Goal: Task Accomplishment & Management: Manage account settings

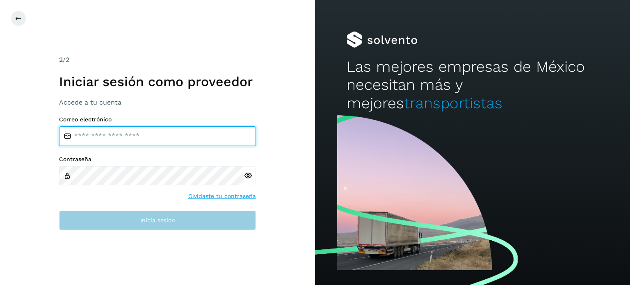
type input "**********"
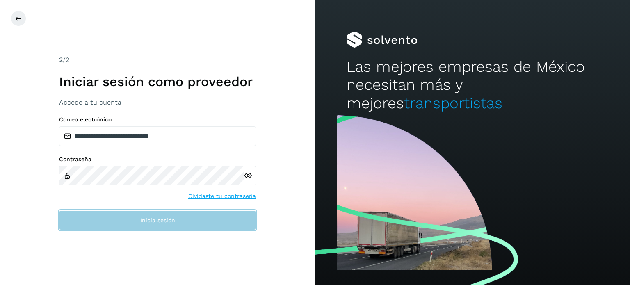
click at [215, 229] on button "Inicia sesión" at bounding box center [157, 220] width 197 height 20
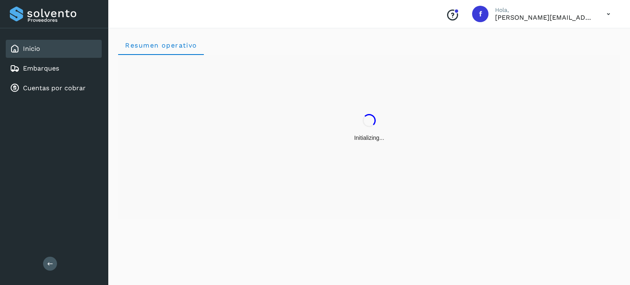
click at [210, 218] on div "Initializing..." at bounding box center [369, 137] width 502 height 164
click at [78, 70] on div "Embarques" at bounding box center [54, 68] width 96 height 18
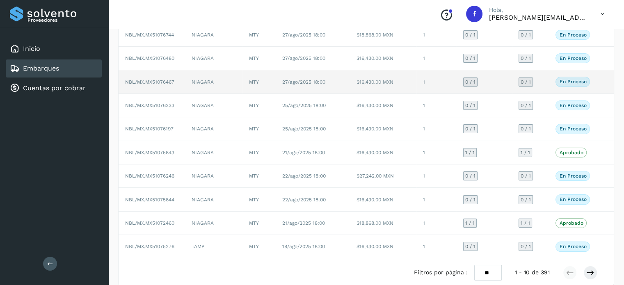
scroll to position [92, 0]
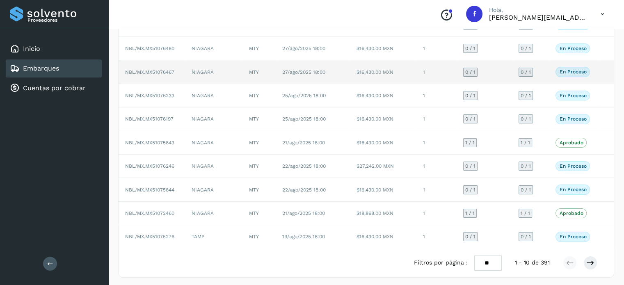
click at [162, 74] on span "NBL/MX.MX51076467" at bounding box center [149, 72] width 49 height 6
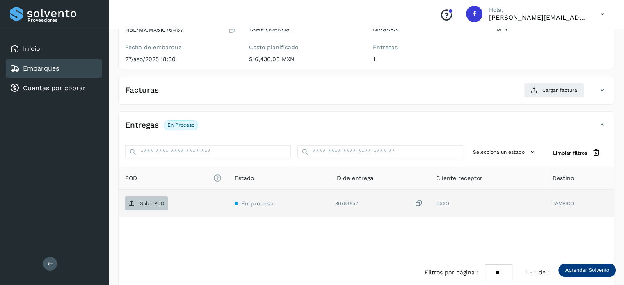
click at [153, 207] on span "Subir POD" at bounding box center [146, 203] width 43 height 13
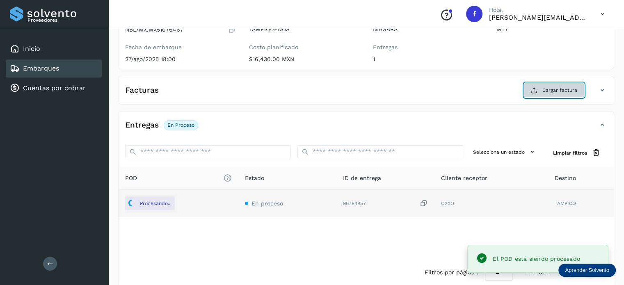
click at [558, 90] on span "Cargar factura" at bounding box center [559, 90] width 35 height 7
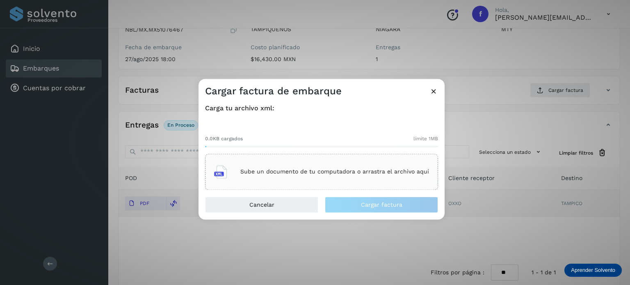
click at [292, 177] on div "Sube un documento de tu computadora o arrastra el archivo aquí" at bounding box center [321, 172] width 215 height 22
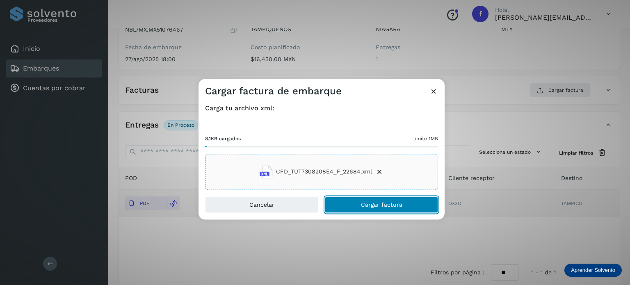
click at [379, 206] on span "Cargar factura" at bounding box center [381, 205] width 41 height 6
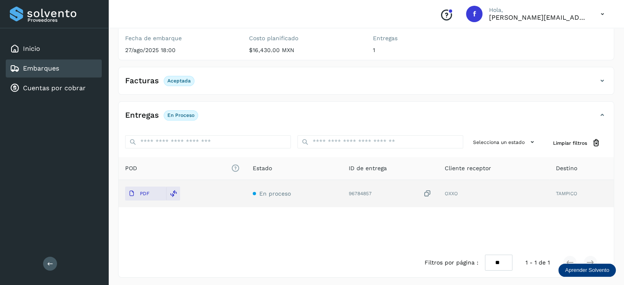
scroll to position [103, 0]
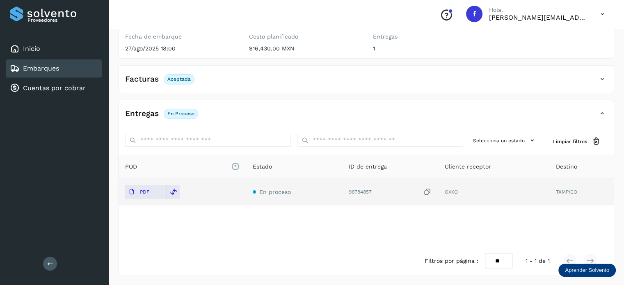
click at [72, 67] on div "Embarques" at bounding box center [54, 68] width 96 height 18
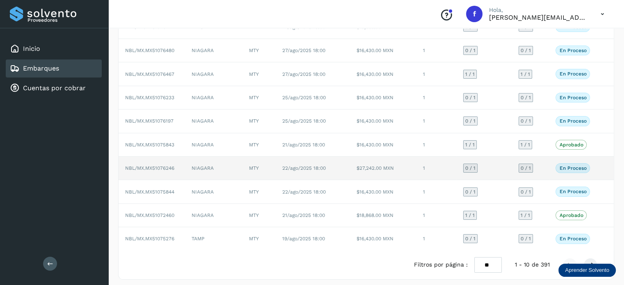
scroll to position [92, 0]
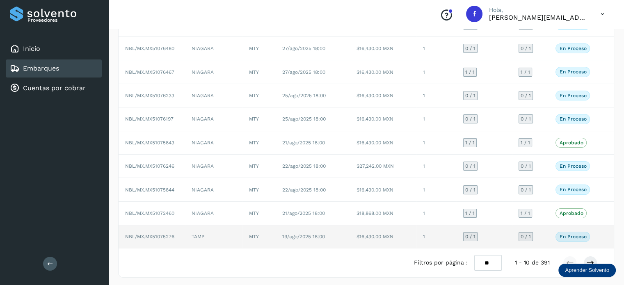
click at [155, 234] on span "NBL/MX.MX51075276" at bounding box center [149, 237] width 49 height 6
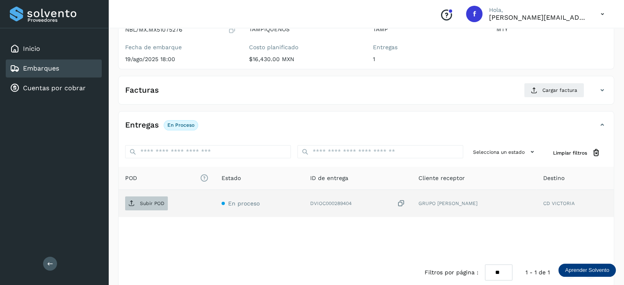
click at [155, 206] on p "Subir POD" at bounding box center [152, 204] width 25 height 6
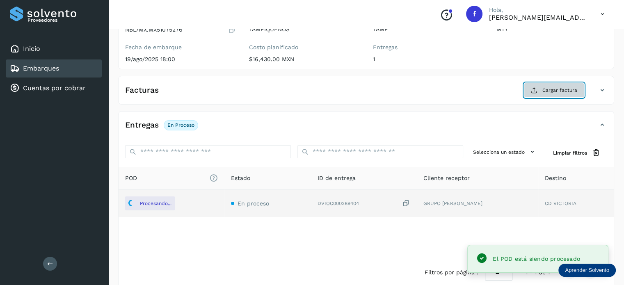
click at [546, 92] on span "Cargar factura" at bounding box center [559, 90] width 35 height 7
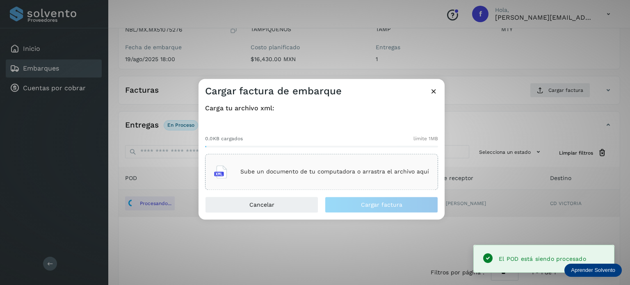
click at [286, 162] on div "Sube un documento de tu computadora o arrastra el archivo aquí" at bounding box center [321, 172] width 215 height 22
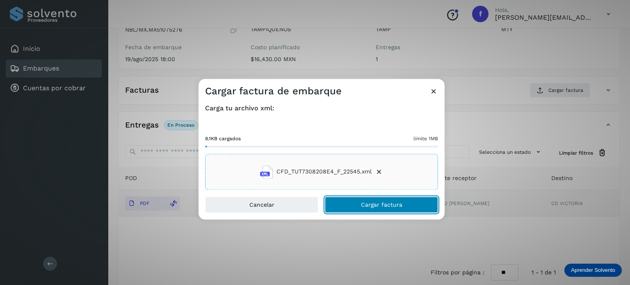
click at [380, 205] on span "Cargar factura" at bounding box center [381, 205] width 41 height 6
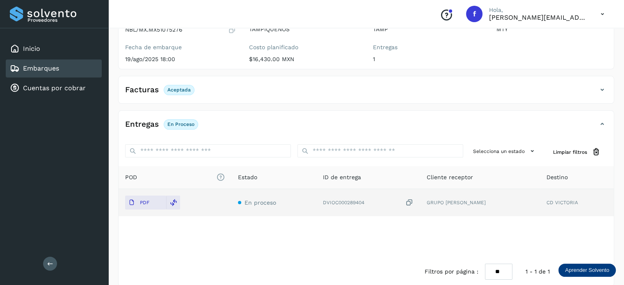
click at [67, 73] on div "Embarques" at bounding box center [54, 68] width 96 height 18
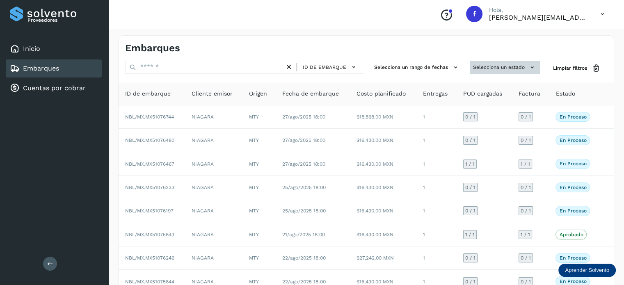
click at [504, 61] on button "Selecciona un estado" at bounding box center [505, 68] width 70 height 14
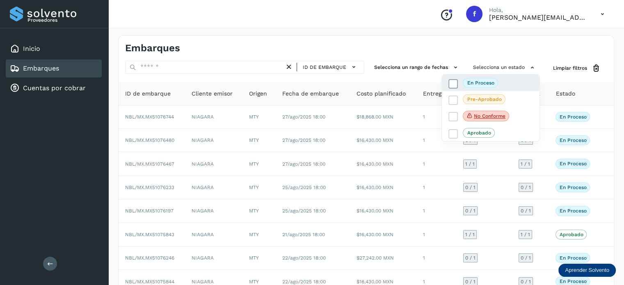
click at [483, 85] on p "En proceso" at bounding box center [480, 83] width 27 height 6
click at [410, 35] on div at bounding box center [312, 142] width 624 height 285
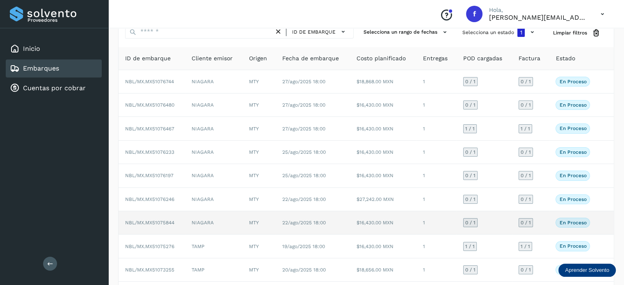
scroll to position [92, 0]
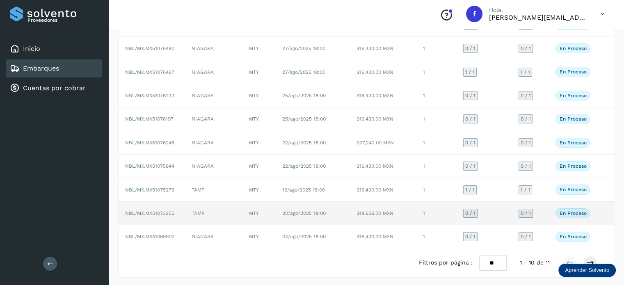
click at [166, 210] on span "NBL/MX.MX51073255" at bounding box center [149, 213] width 49 height 6
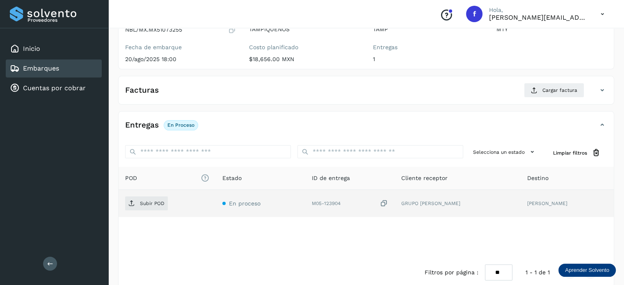
click at [167, 206] on div "Subir POD" at bounding box center [167, 204] width 84 height 14
click at [164, 204] on span "Subir POD" at bounding box center [146, 203] width 43 height 13
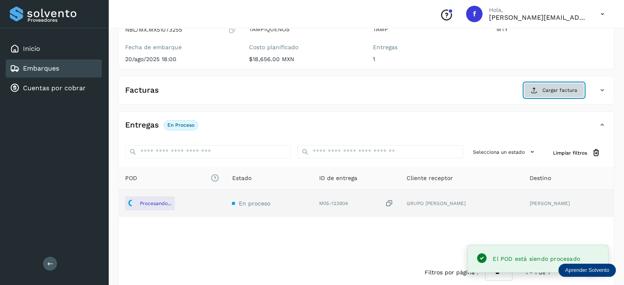
click at [540, 88] on button "Cargar factura" at bounding box center [554, 90] width 60 height 15
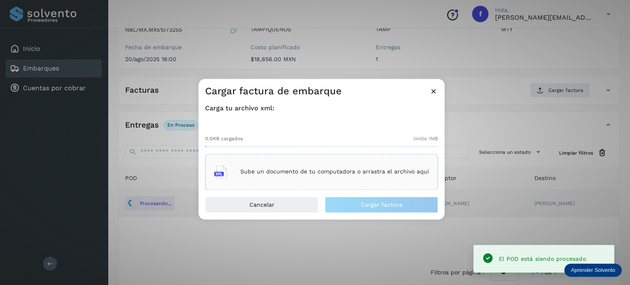
click at [298, 161] on div "Sube un documento de tu computadora o arrastra el archivo aquí" at bounding box center [321, 172] width 215 height 22
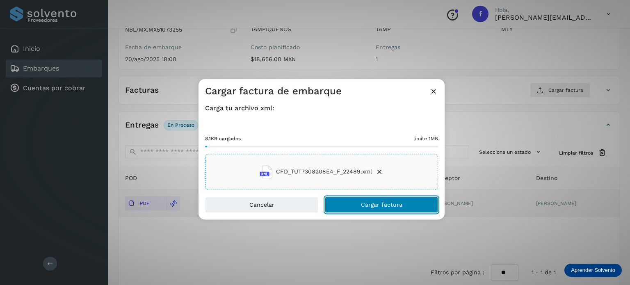
click at [391, 205] on span "Cargar factura" at bounding box center [381, 205] width 41 height 6
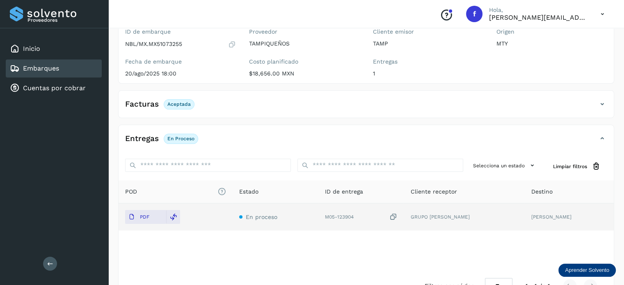
scroll to position [92, 0]
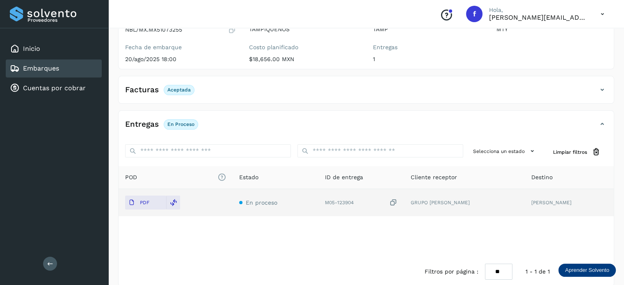
click at [39, 74] on div "Embarques" at bounding box center [54, 68] width 96 height 18
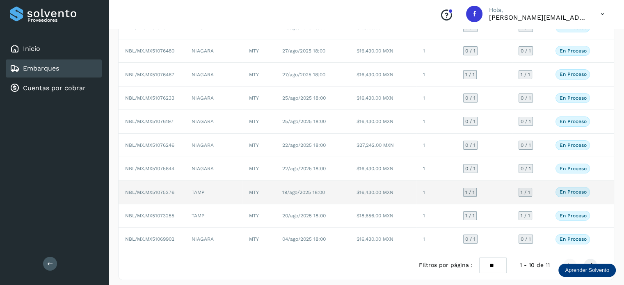
scroll to position [92, 0]
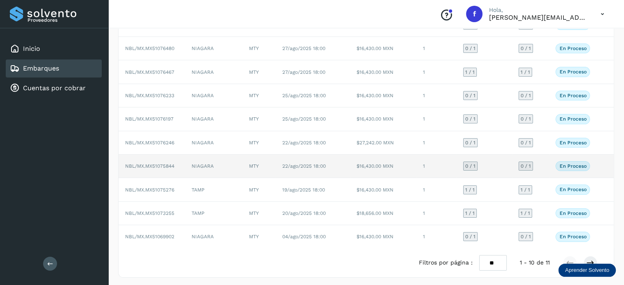
click at [146, 165] on span "NBL/MX.MX51075844" at bounding box center [149, 166] width 49 height 6
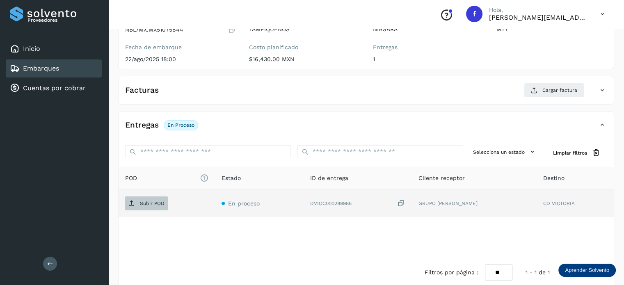
click at [156, 201] on p "Subir POD" at bounding box center [152, 204] width 25 height 6
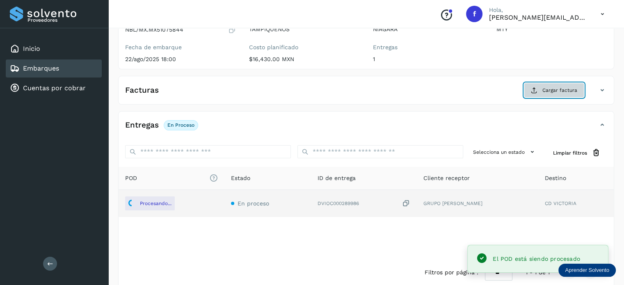
click at [556, 92] on span "Cargar factura" at bounding box center [559, 90] width 35 height 7
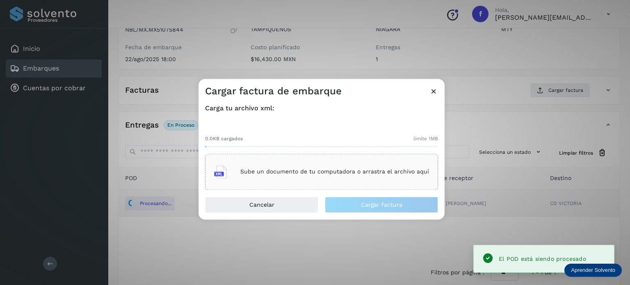
click at [262, 165] on div "Sube un documento de tu computadora o arrastra el archivo aquí" at bounding box center [321, 172] width 215 height 22
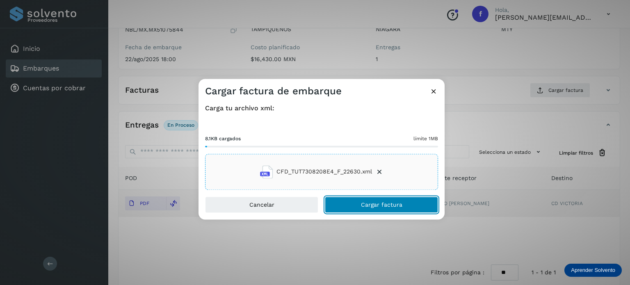
click at [382, 203] on span "Cargar factura" at bounding box center [381, 205] width 41 height 6
